Goal: Task Accomplishment & Management: Manage account settings

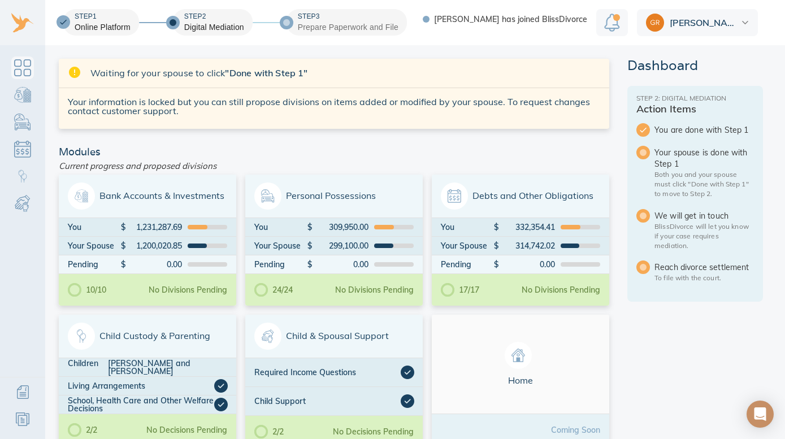
click at [743, 23] on img at bounding box center [744, 22] width 7 height 3
click at [677, 79] on link "Sign Out" at bounding box center [697, 73] width 121 height 23
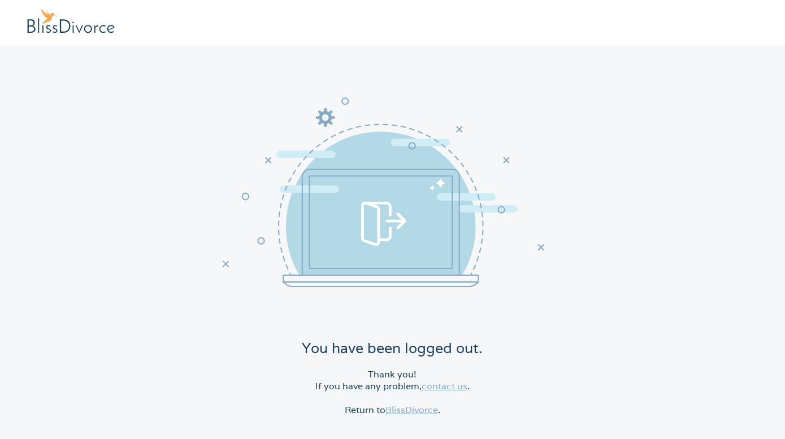
click at [415, 410] on link "BlissDivorce" at bounding box center [411, 410] width 53 height 12
